Goal: Information Seeking & Learning: Learn about a topic

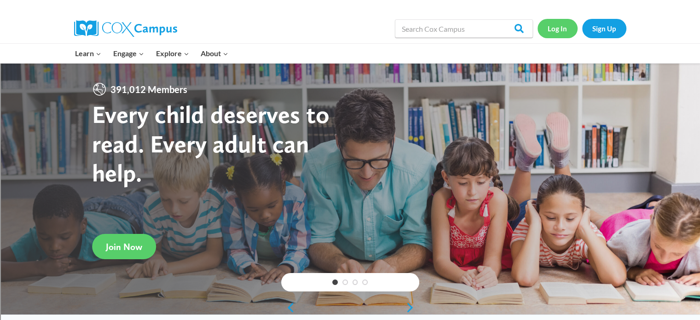
click at [552, 29] on link "Log In" at bounding box center [558, 28] width 40 height 19
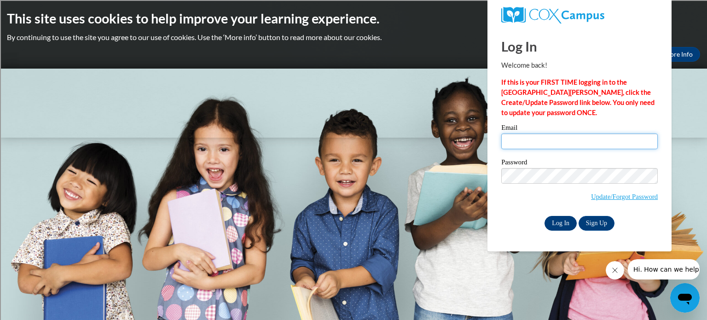
type input "liless@tcitys.org"
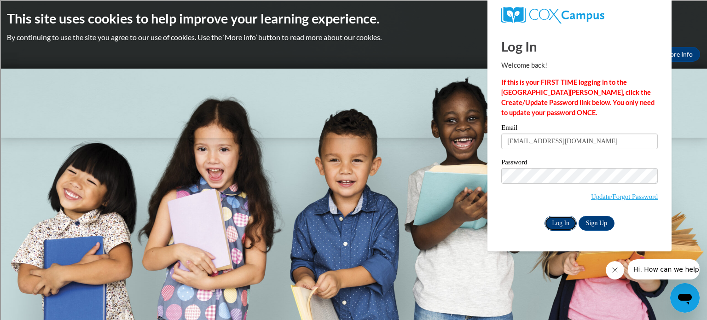
click at [568, 228] on input "Log In" at bounding box center [561, 223] width 32 height 15
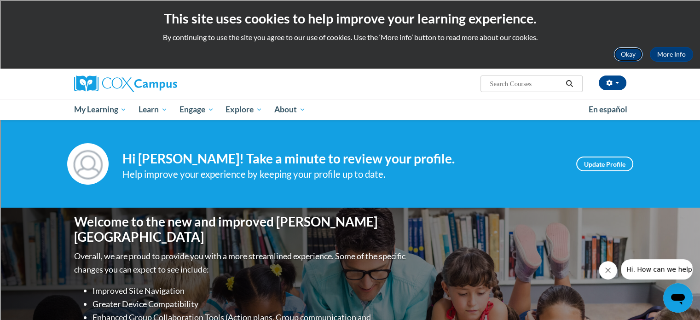
click at [634, 55] on button "Okay" at bounding box center [628, 54] width 29 height 15
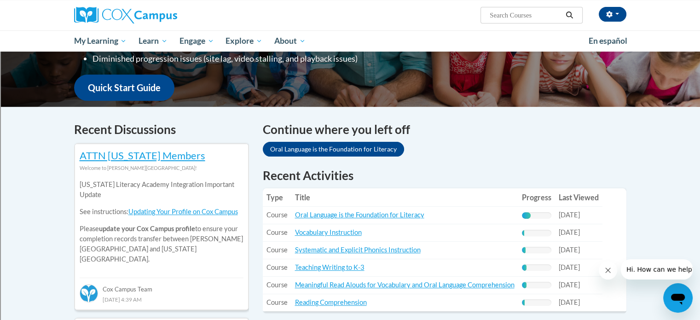
scroll to position [230, 0]
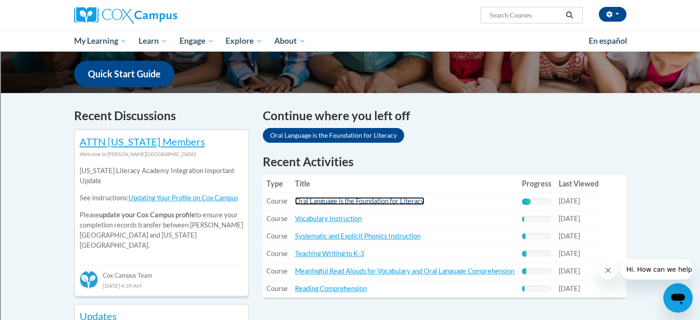
click at [352, 200] on link "Oral Language is the Foundation for Literacy" at bounding box center [359, 201] width 129 height 8
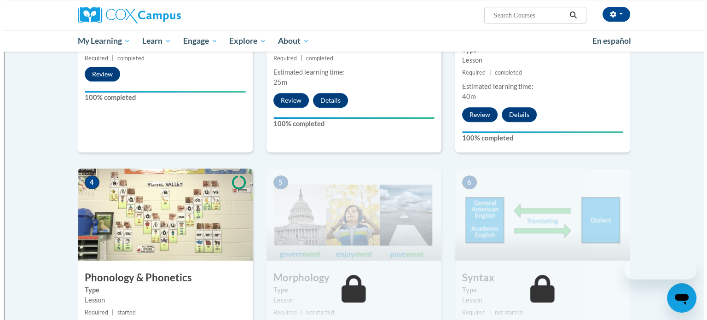
scroll to position [538, 0]
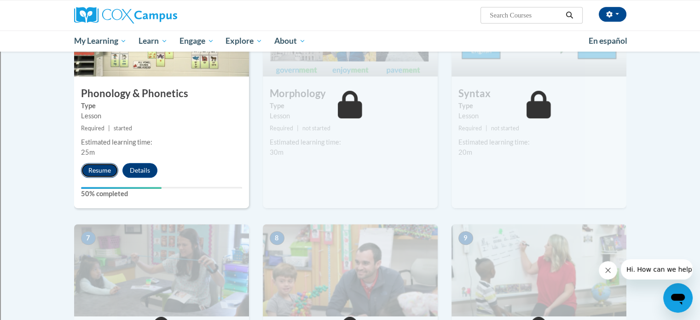
click at [108, 168] on button "Resume" at bounding box center [99, 170] width 37 height 15
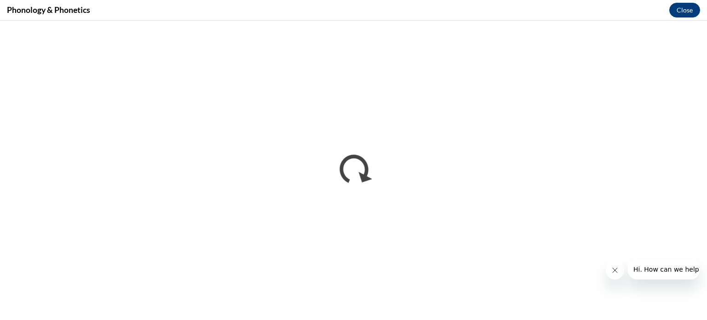
scroll to position [0, 0]
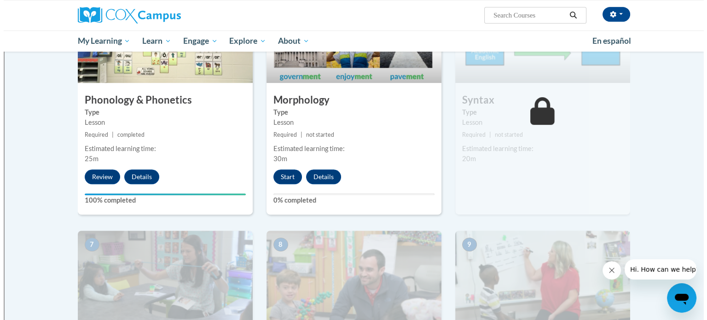
scroll to position [553, 0]
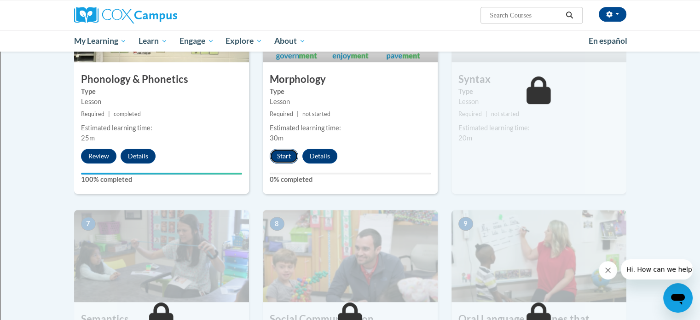
click at [287, 155] on button "Start" at bounding box center [284, 156] width 29 height 15
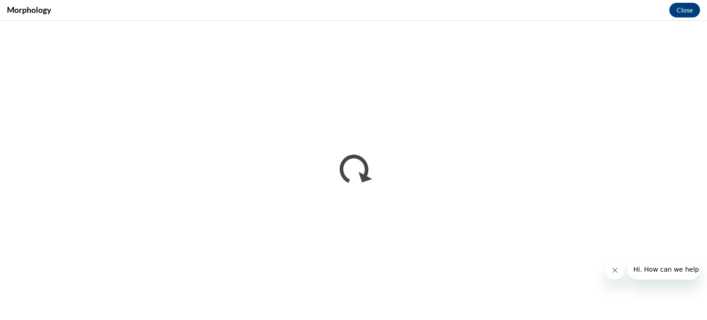
scroll to position [0, 0]
